Goal: Task Accomplishment & Management: Manage account settings

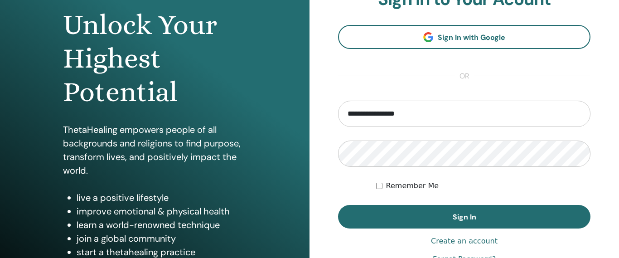
scroll to position [103, 0]
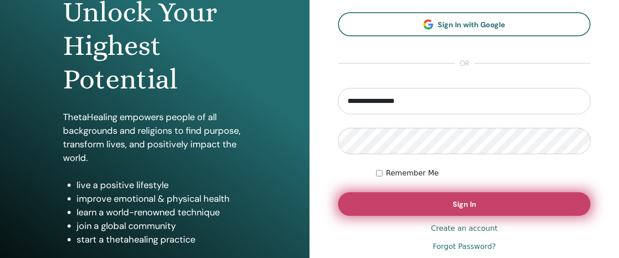
type input "**********"
click at [485, 206] on button "Sign In" at bounding box center [464, 204] width 253 height 24
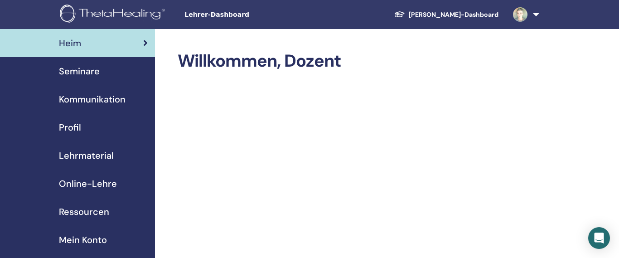
click at [82, 77] on span "Seminare" at bounding box center [79, 71] width 41 height 14
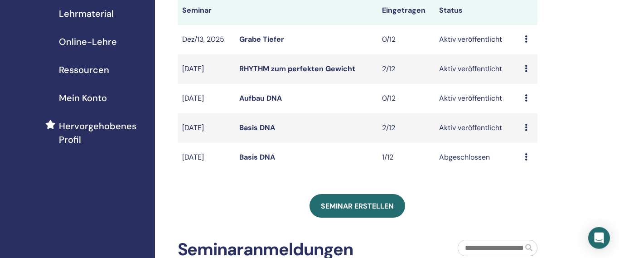
scroll to position [155, 0]
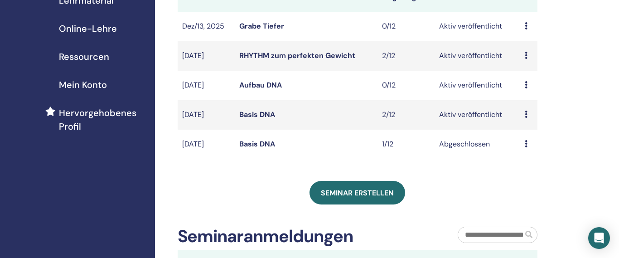
click at [265, 116] on link "Basis DNA" at bounding box center [257, 115] width 36 height 10
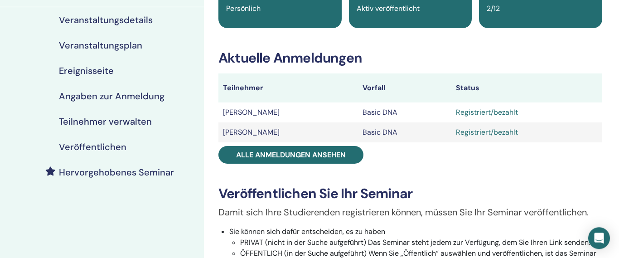
scroll to position [52, 0]
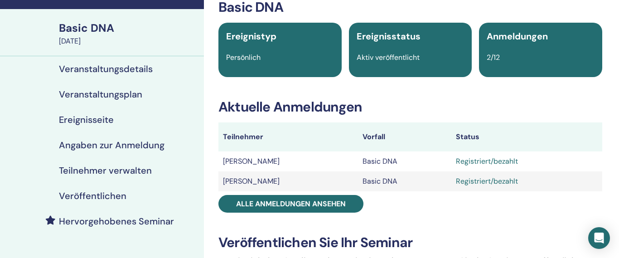
click at [136, 68] on h4 "Veranstaltungsdetails" at bounding box center [106, 68] width 94 height 11
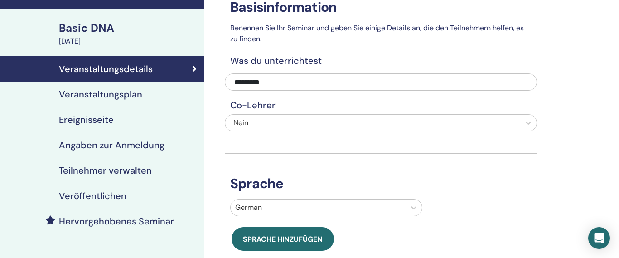
click at [112, 171] on h4 "Teilnehmer verwalten" at bounding box center [105, 170] width 93 height 11
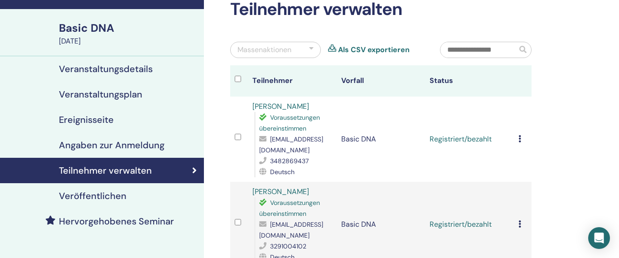
click at [521, 135] on icon at bounding box center [520, 138] width 3 height 7
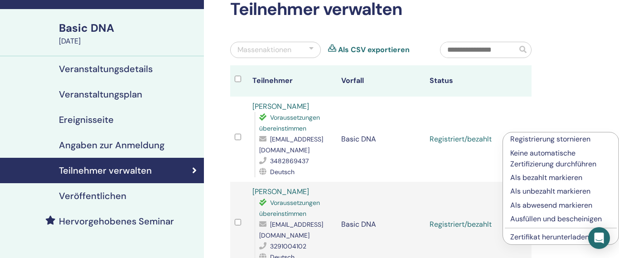
click at [545, 221] on p "Ausfüllen und bescheinigen" at bounding box center [561, 219] width 101 height 11
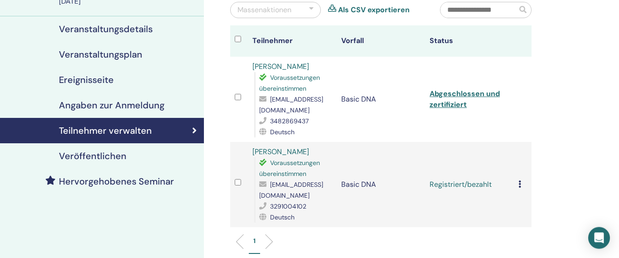
scroll to position [155, 0]
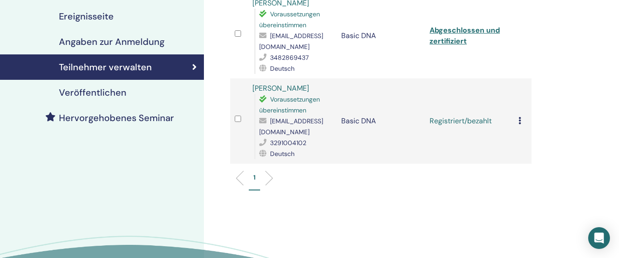
click at [520, 108] on td "Registrierung stornieren Keine automatische Zertifizierung durchführen Als beza…" at bounding box center [523, 120] width 18 height 85
click at [521, 117] on icon at bounding box center [520, 120] width 3 height 7
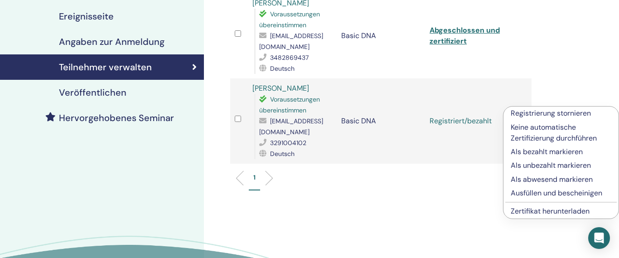
click at [529, 195] on p "Ausfüllen und bescheinigen" at bounding box center [561, 193] width 101 height 11
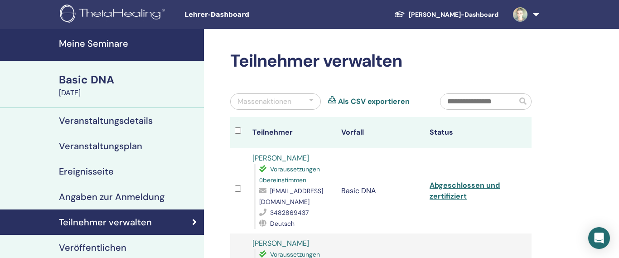
click at [102, 79] on div "Basic DNA" at bounding box center [129, 79] width 140 height 15
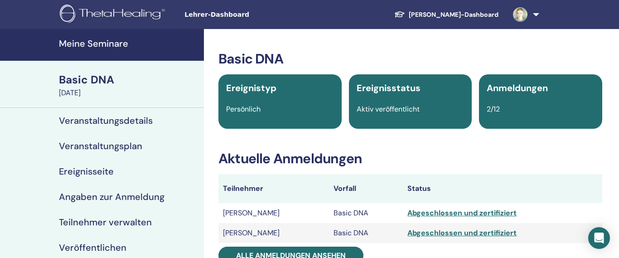
drag, startPoint x: 101, startPoint y: 44, endPoint x: 108, endPoint y: 43, distance: 7.4
click at [101, 44] on h4 "Meine Seminare" at bounding box center [129, 43] width 140 height 11
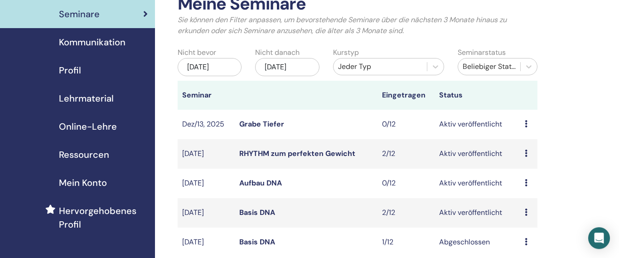
scroll to position [155, 0]
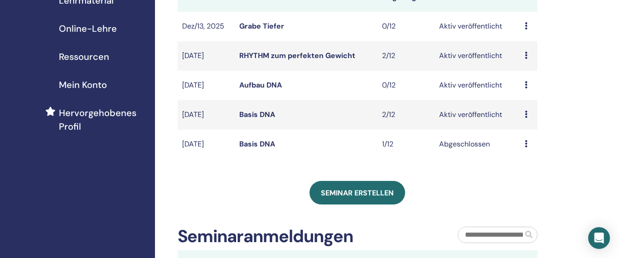
click at [526, 115] on icon at bounding box center [526, 114] width 3 height 7
click at [564, 109] on div "Meine Seminare Sie können den Filter anpassen, um bevorstehende Seminare über d…" at bounding box center [387, 200] width 465 height 653
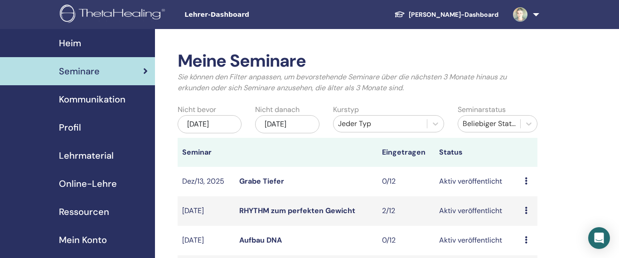
click at [535, 15] on link at bounding box center [524, 14] width 37 height 29
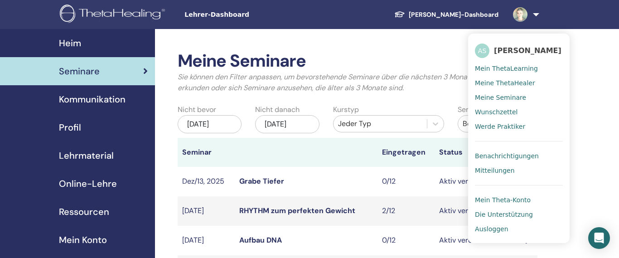
click at [491, 229] on span "Ausloggen" at bounding box center [491, 229] width 33 height 8
